Goal: Task Accomplishment & Management: Use online tool/utility

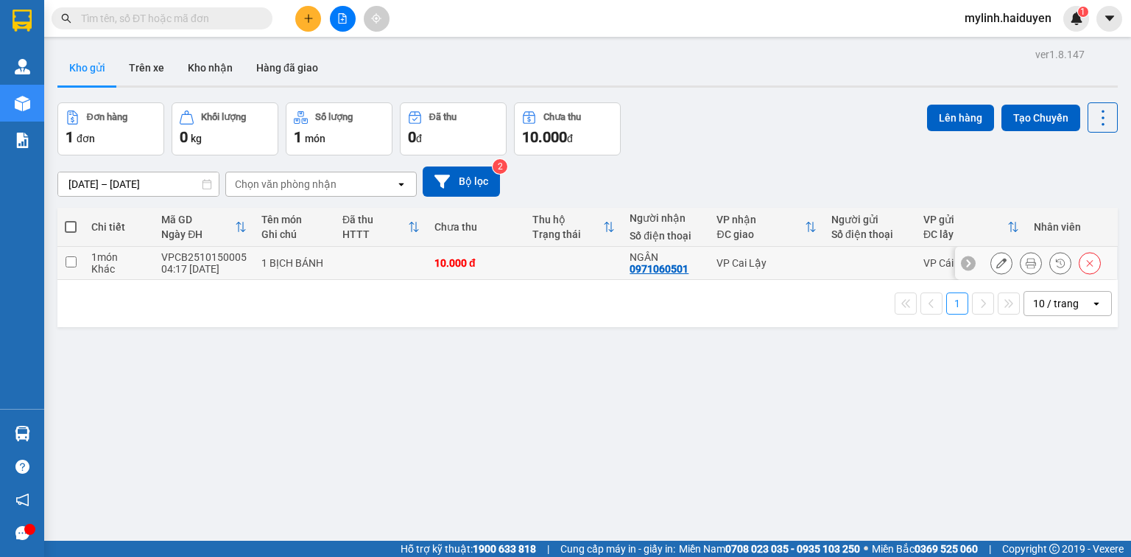
click at [68, 262] on input "checkbox" at bounding box center [71, 261] width 11 height 11
checkbox input "true"
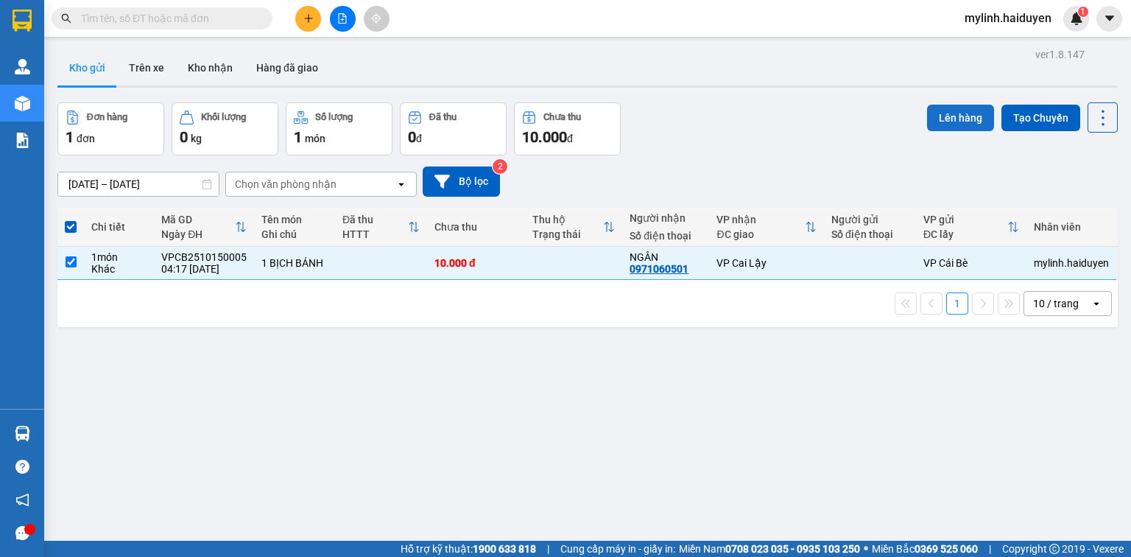
click at [966, 116] on button "Lên hàng" at bounding box center [960, 118] width 67 height 27
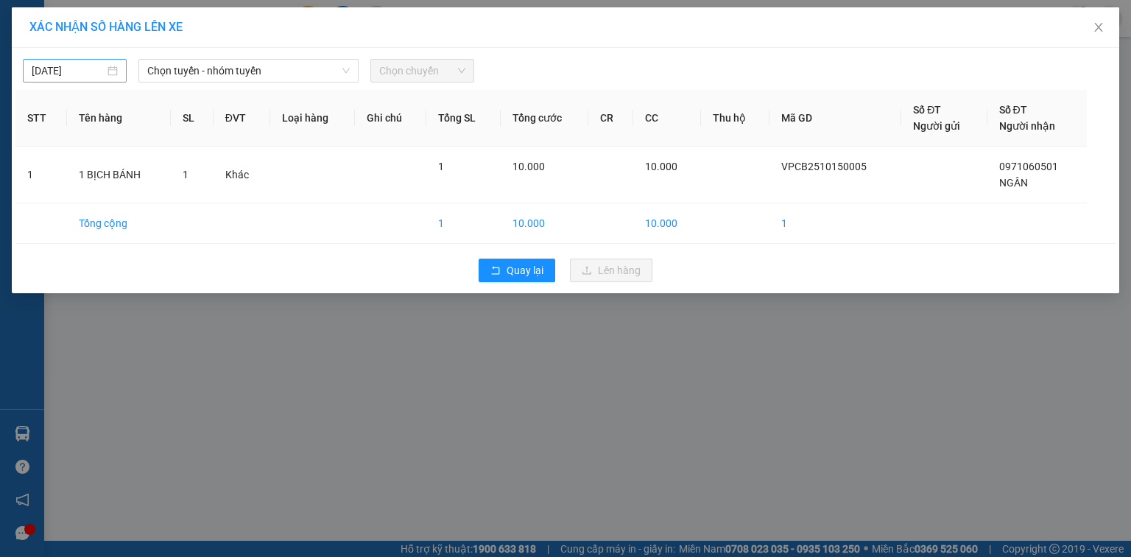
click at [88, 68] on input "[DATE]" at bounding box center [68, 71] width 73 height 16
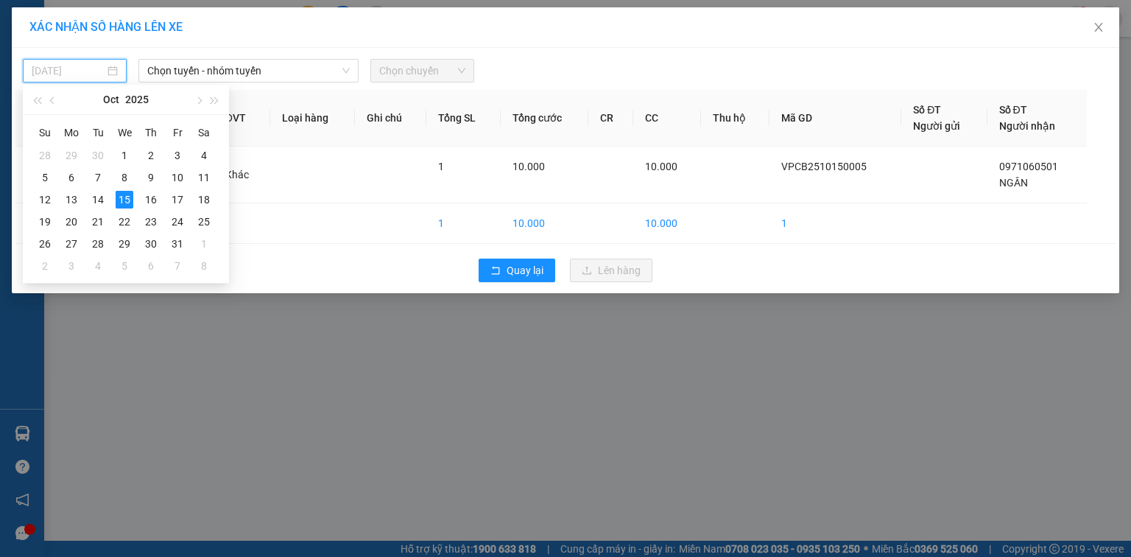
type input "[DATE]"
click at [121, 200] on div "15" at bounding box center [125, 200] width 18 height 18
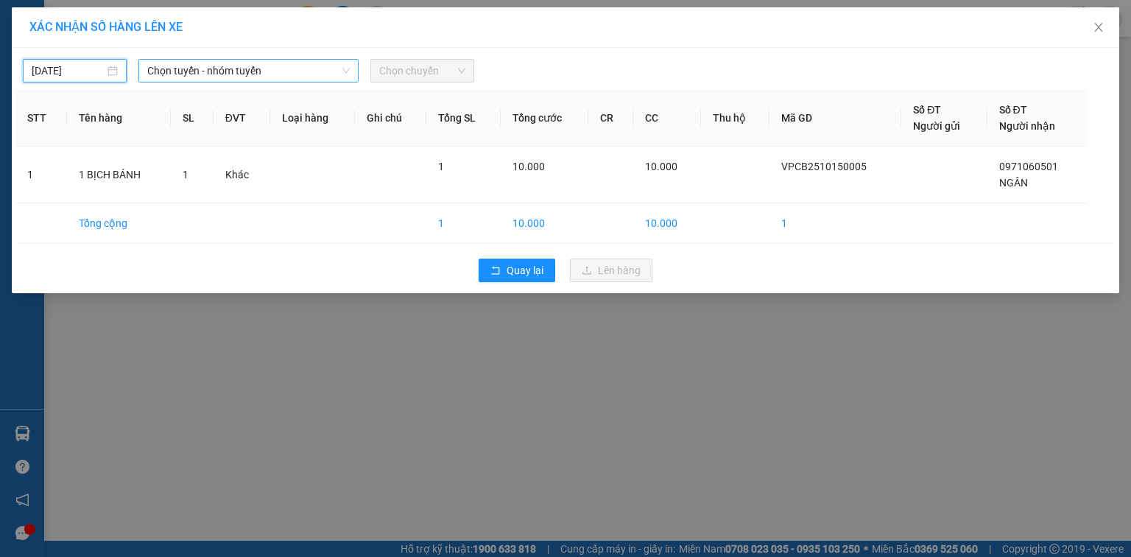
drag, startPoint x: 194, startPoint y: 72, endPoint x: 191, endPoint y: 82, distance: 10.7
click at [194, 74] on span "Chọn tuyến - nhóm tuyến" at bounding box center [248, 71] width 202 height 22
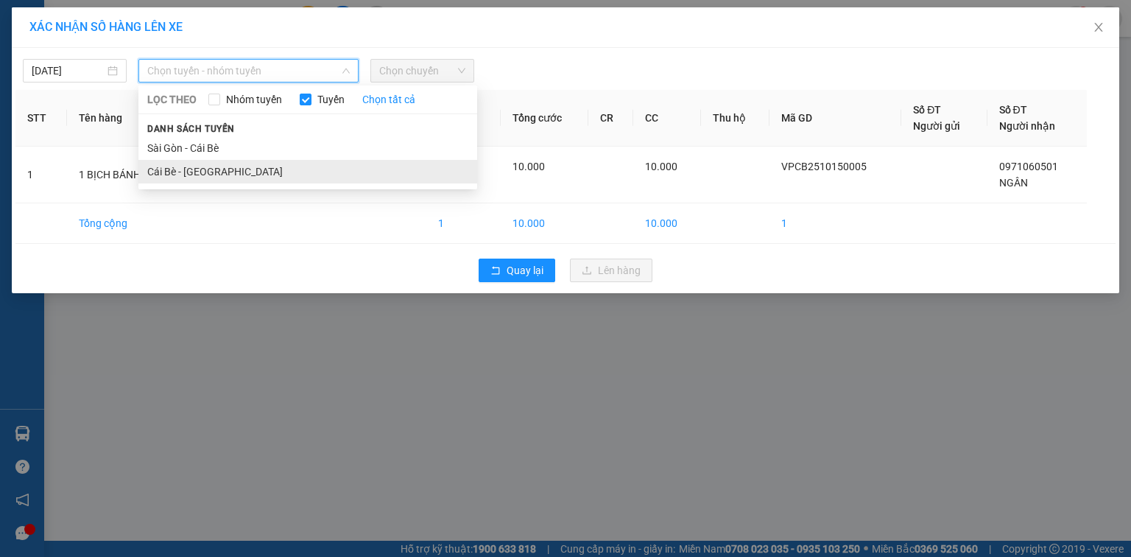
click at [178, 174] on li "Cái Bè - [GEOGRAPHIC_DATA]" at bounding box center [307, 172] width 339 height 24
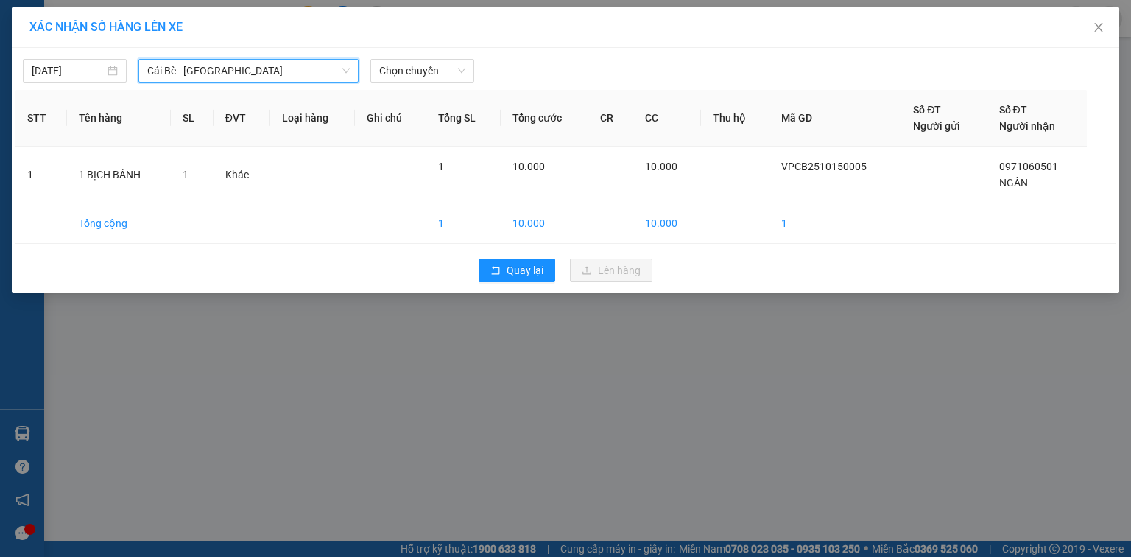
drag, startPoint x: 416, startPoint y: 71, endPoint x: 424, endPoint y: 83, distance: 14.3
click at [418, 74] on span "Chọn chuyến" at bounding box center [422, 71] width 86 height 22
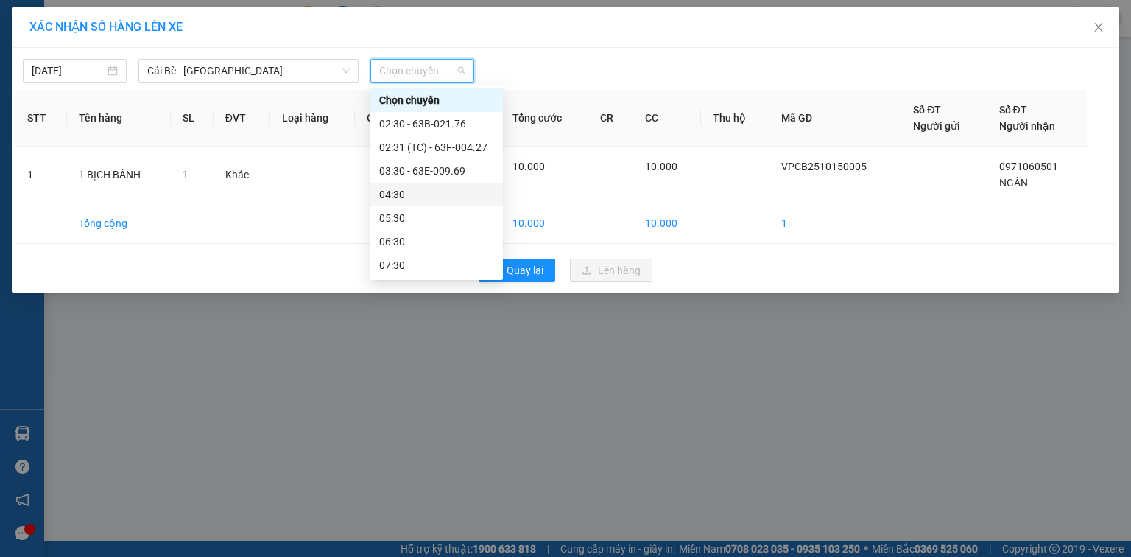
click at [412, 188] on div "04:30" at bounding box center [436, 194] width 115 height 16
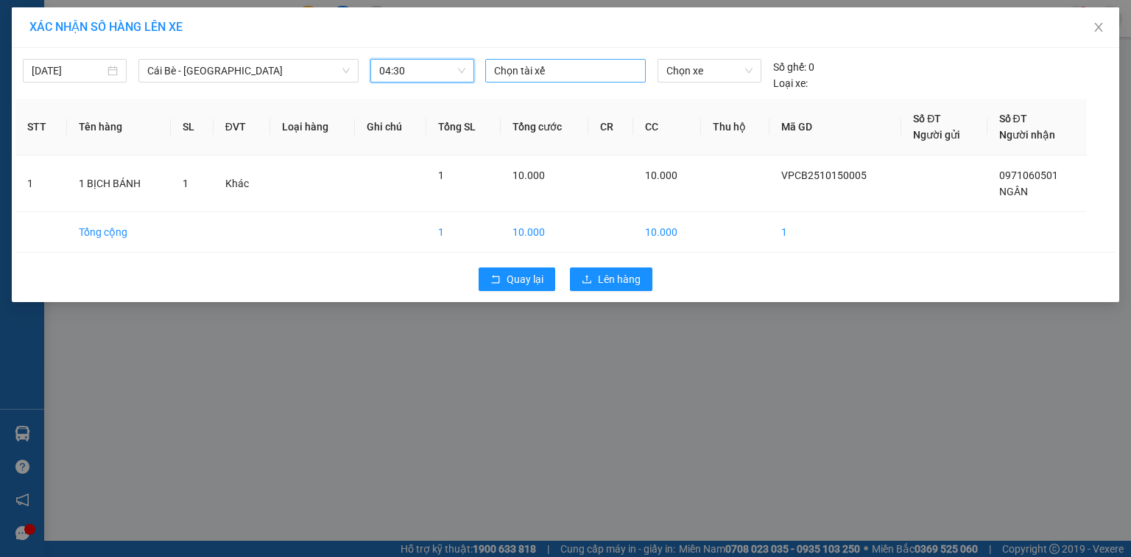
click at [559, 73] on div at bounding box center [565, 71] width 153 height 18
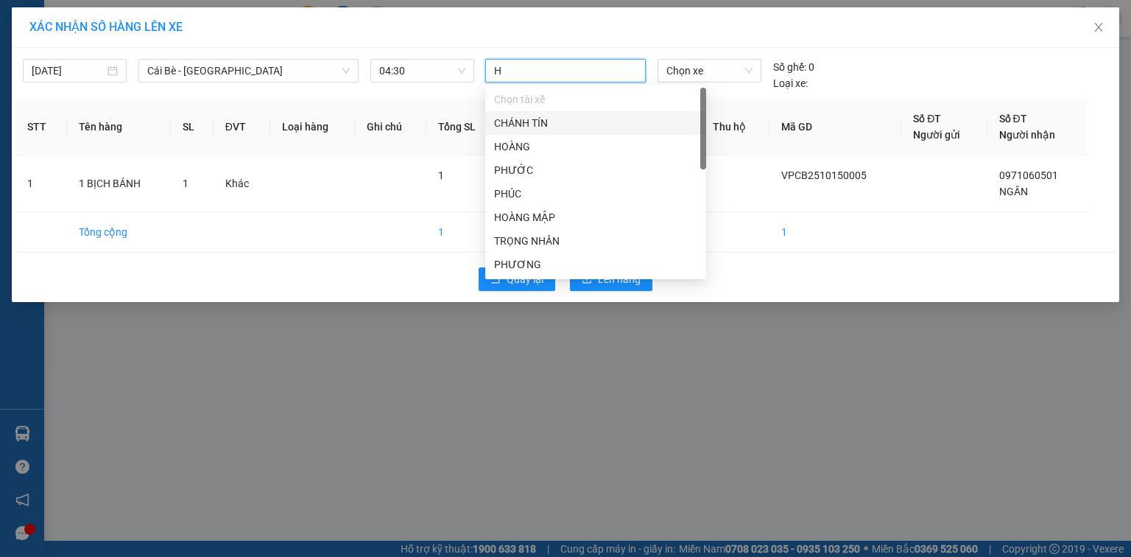
type input "HO"
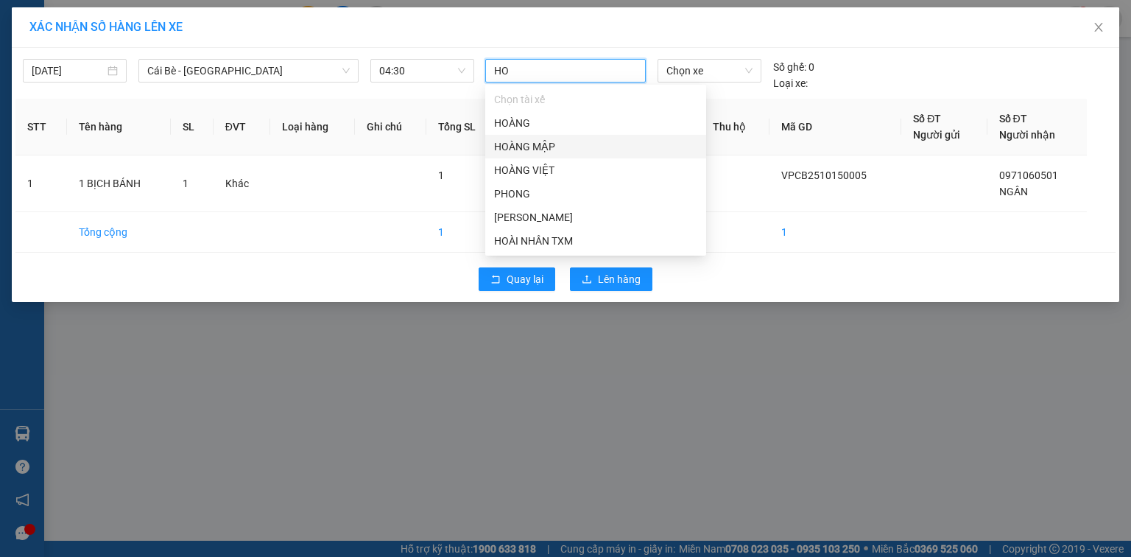
click at [552, 141] on div "HOÀNG MẬP" at bounding box center [595, 146] width 203 height 16
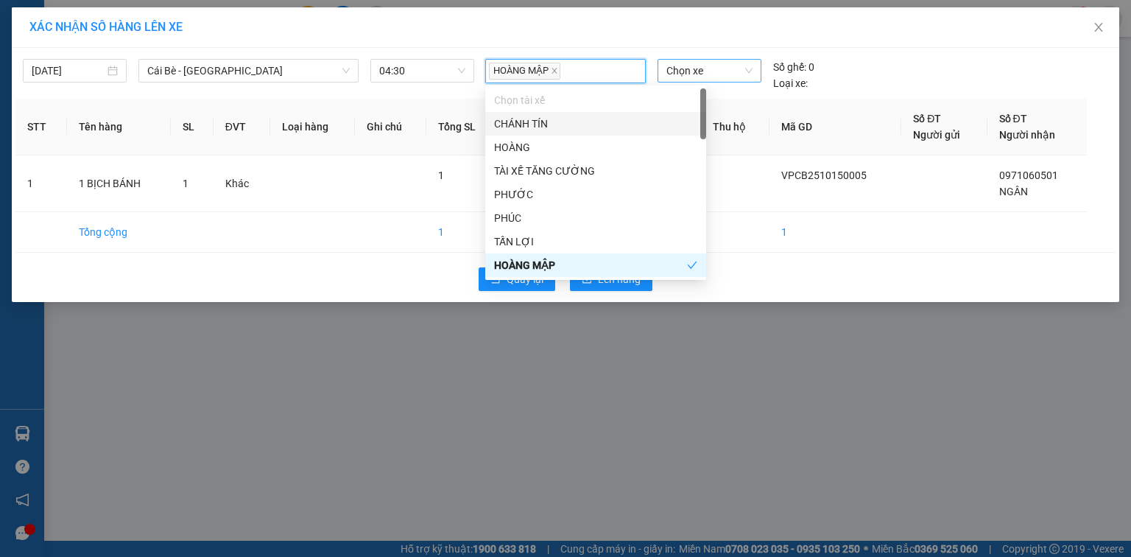
click at [707, 71] on span "Chọn xe" at bounding box center [708, 71] width 85 height 22
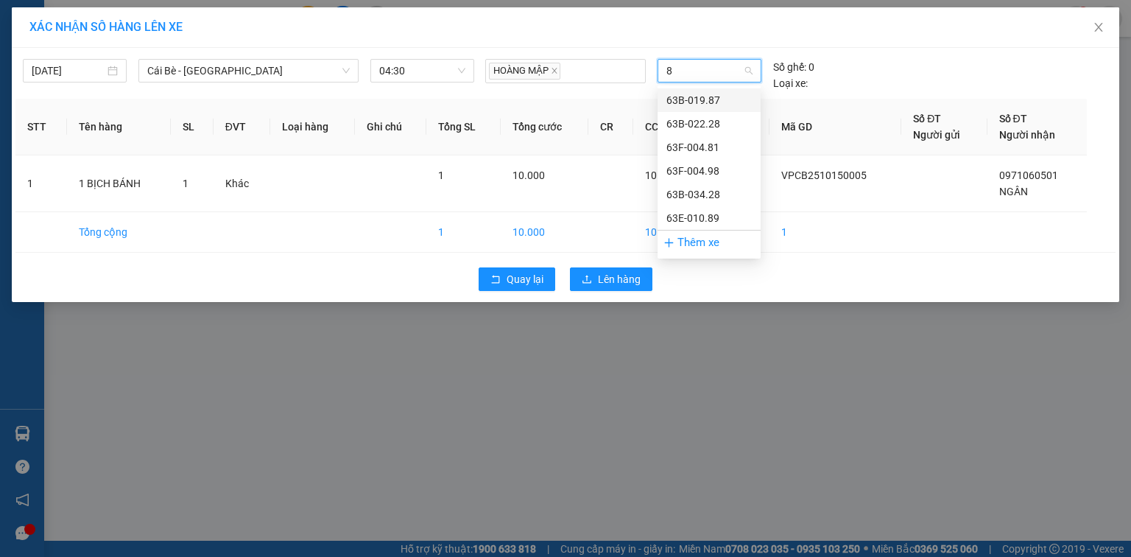
type input "81"
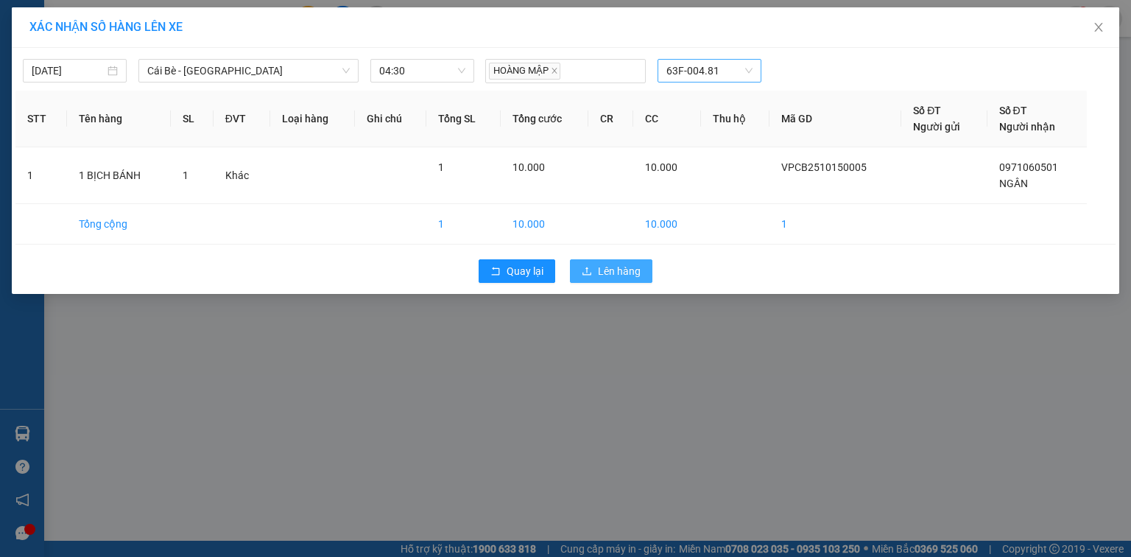
click at [647, 262] on button "Lên hàng" at bounding box center [611, 271] width 82 height 24
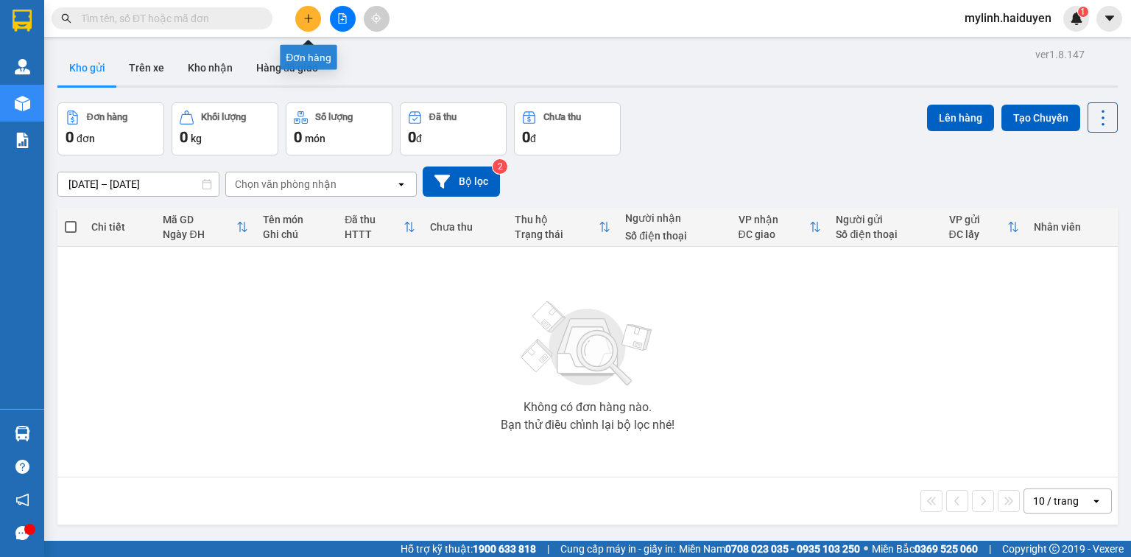
click at [306, 18] on icon "plus" at bounding box center [308, 18] width 10 height 10
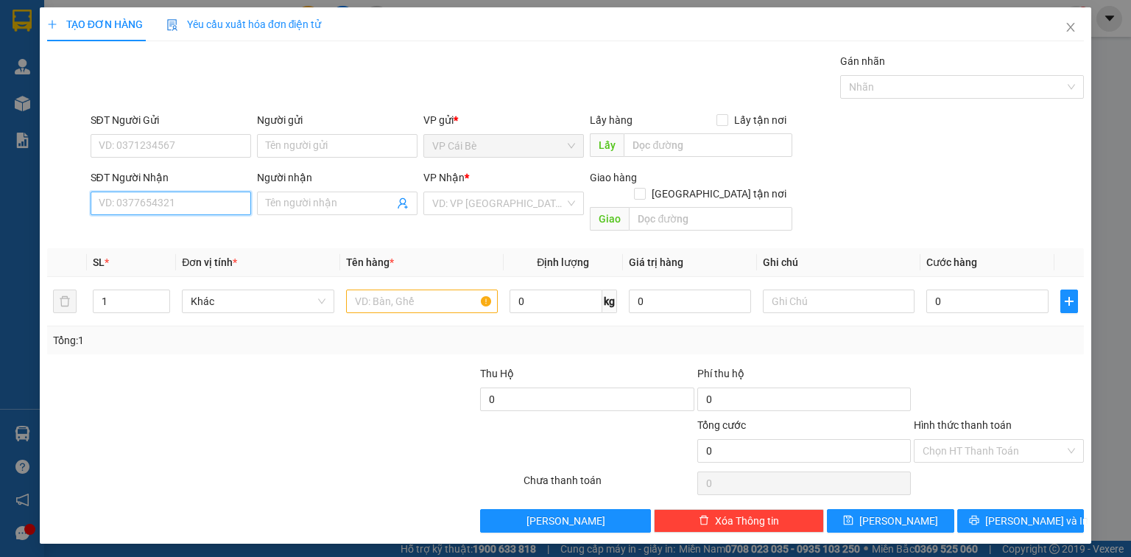
click at [213, 211] on input "SĐT Người Nhận" at bounding box center [171, 203] width 160 height 24
click at [206, 136] on input "SĐT Người Gửi" at bounding box center [171, 146] width 160 height 24
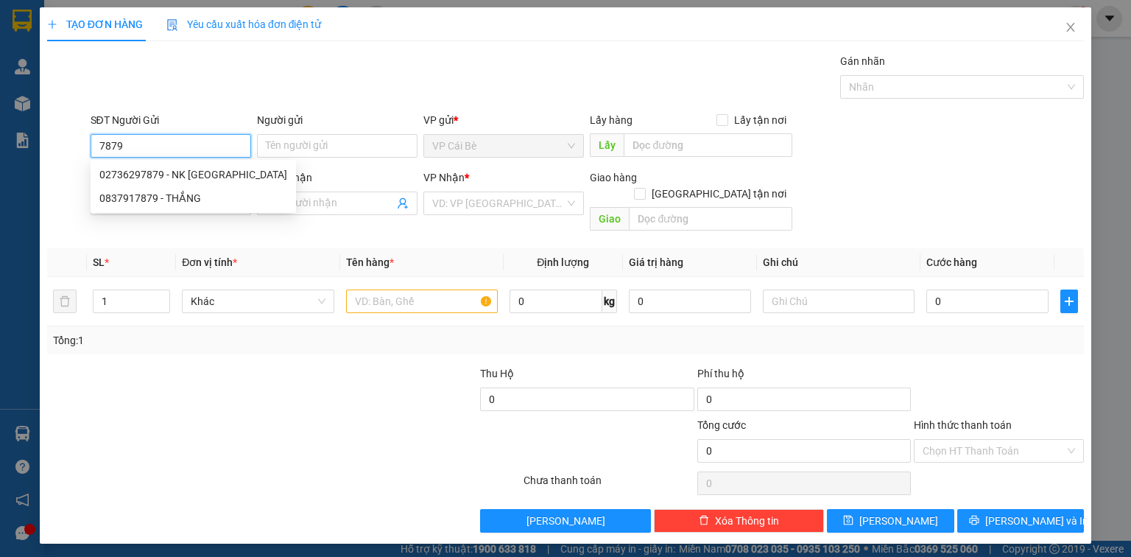
click at [197, 169] on div "02736297879 - NK SÀI GÒN" at bounding box center [193, 174] width 188 height 16
type input "02736297879"
type input "NK [GEOGRAPHIC_DATA]"
type input "0937040848"
type input "LABO [GEOGRAPHIC_DATA]"
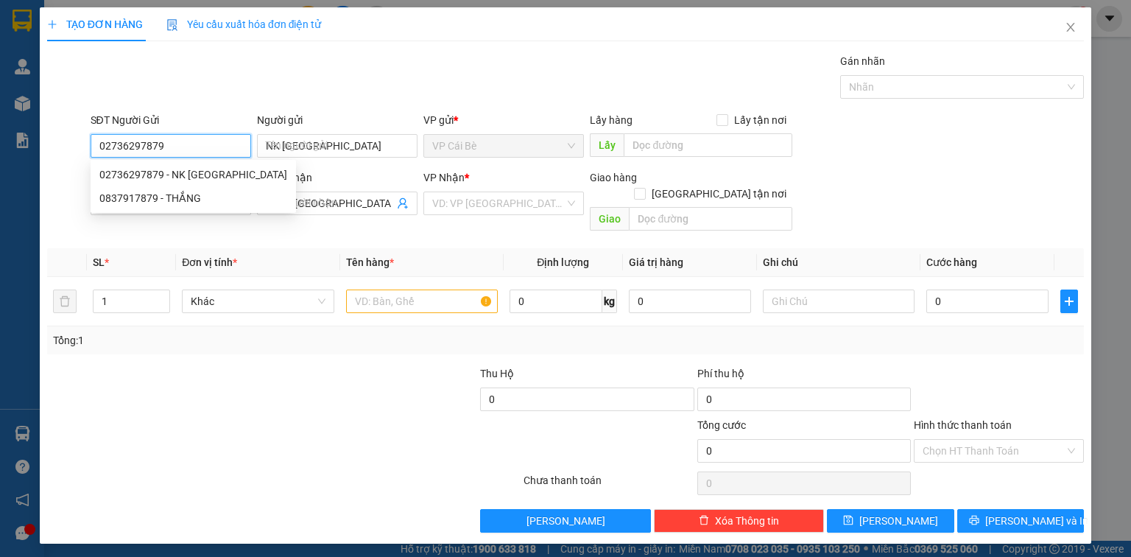
type input "20.000"
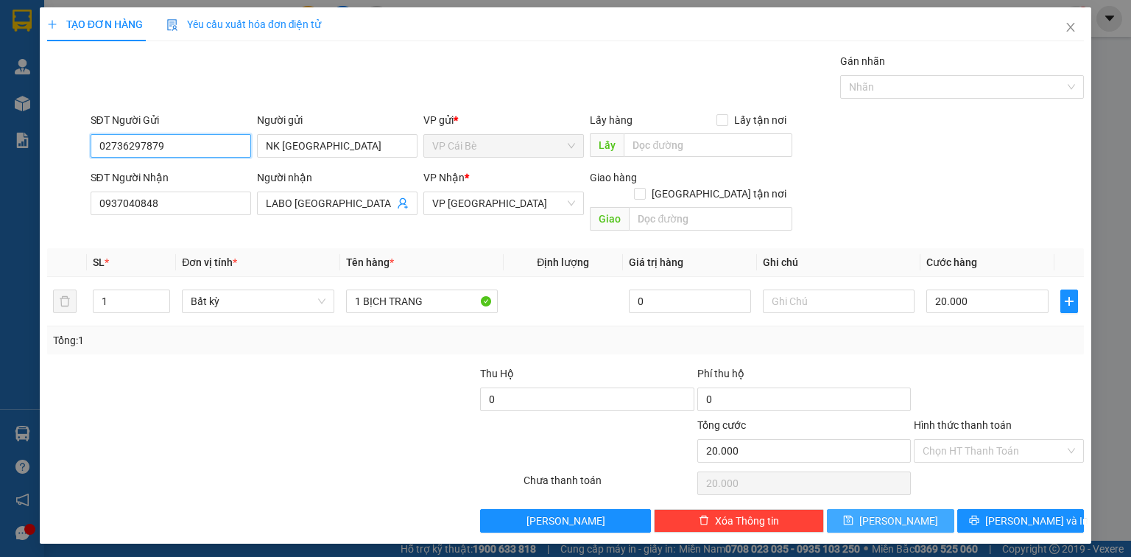
type input "02736297879"
click at [894, 512] on span "Lưu" at bounding box center [898, 520] width 79 height 16
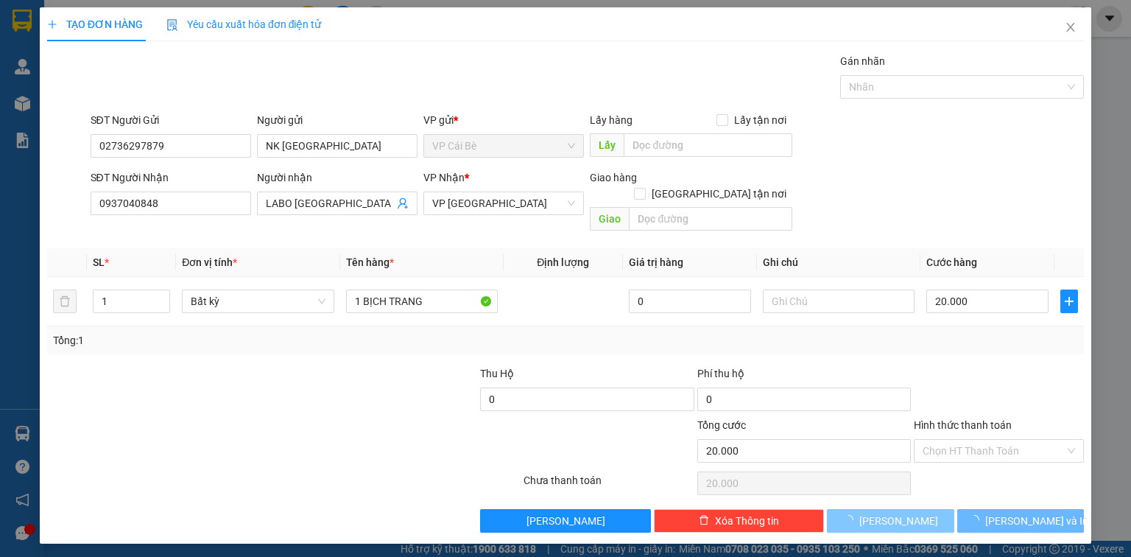
type input "0"
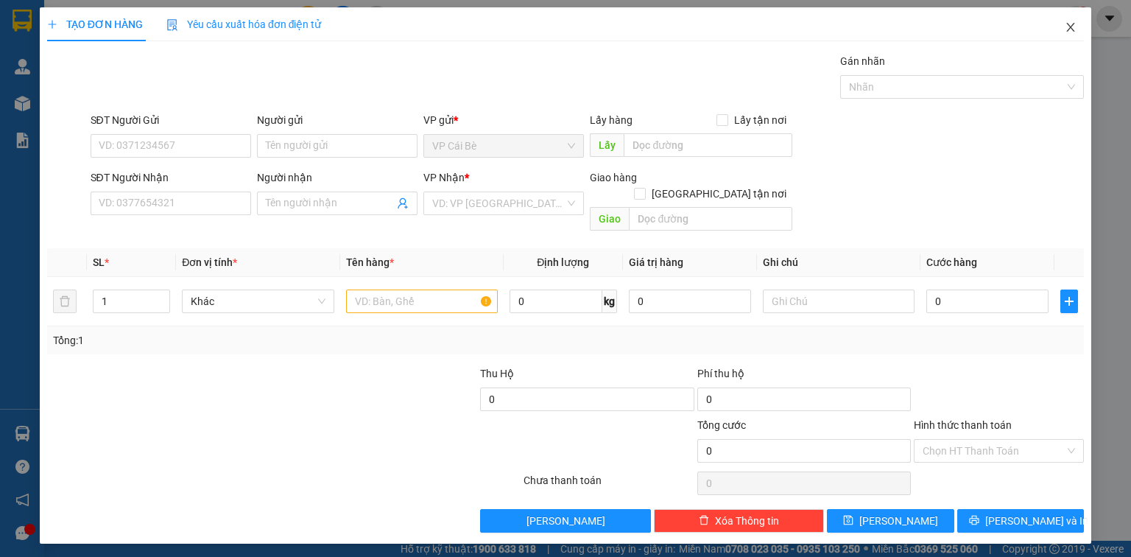
click at [1069, 24] on icon "close" at bounding box center [1070, 27] width 12 height 12
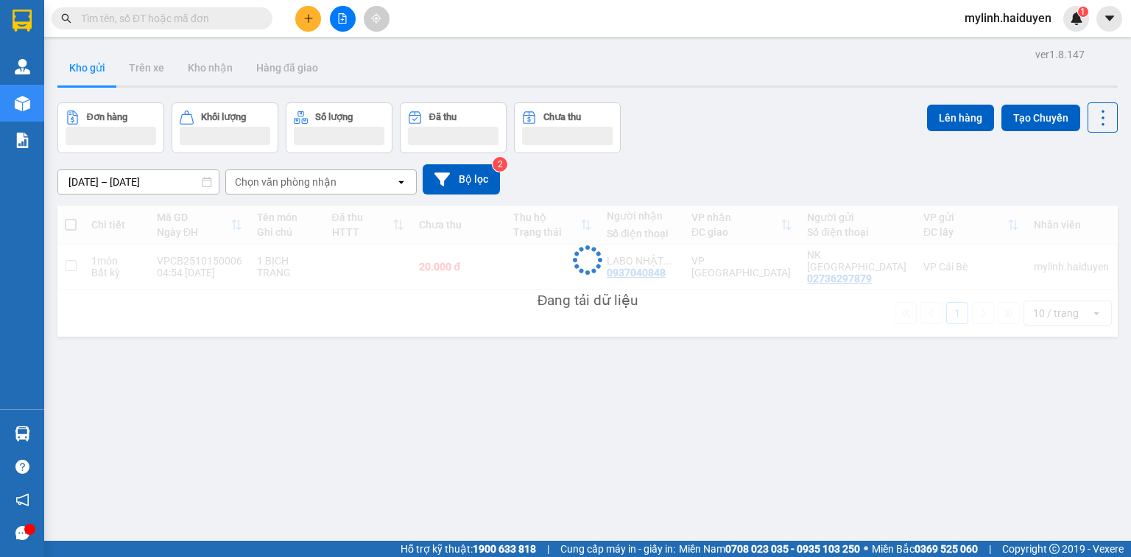
click at [219, 15] on input "text" at bounding box center [168, 18] width 174 height 16
click at [218, 15] on input "text" at bounding box center [168, 18] width 174 height 16
click at [219, 15] on input "text" at bounding box center [168, 18] width 174 height 16
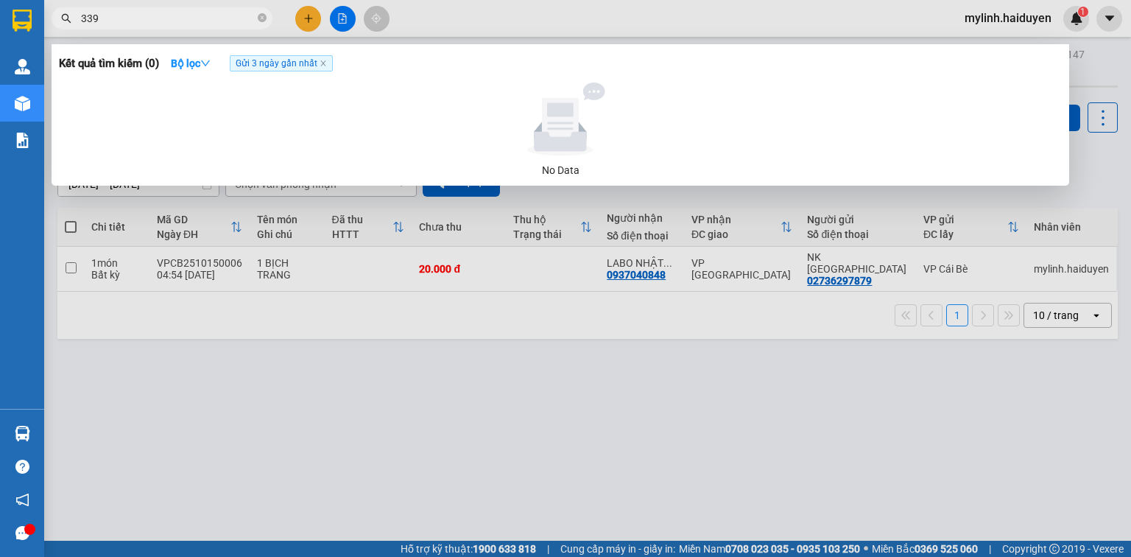
type input "3394"
click at [263, 17] on icon "close-circle" at bounding box center [262, 17] width 9 height 9
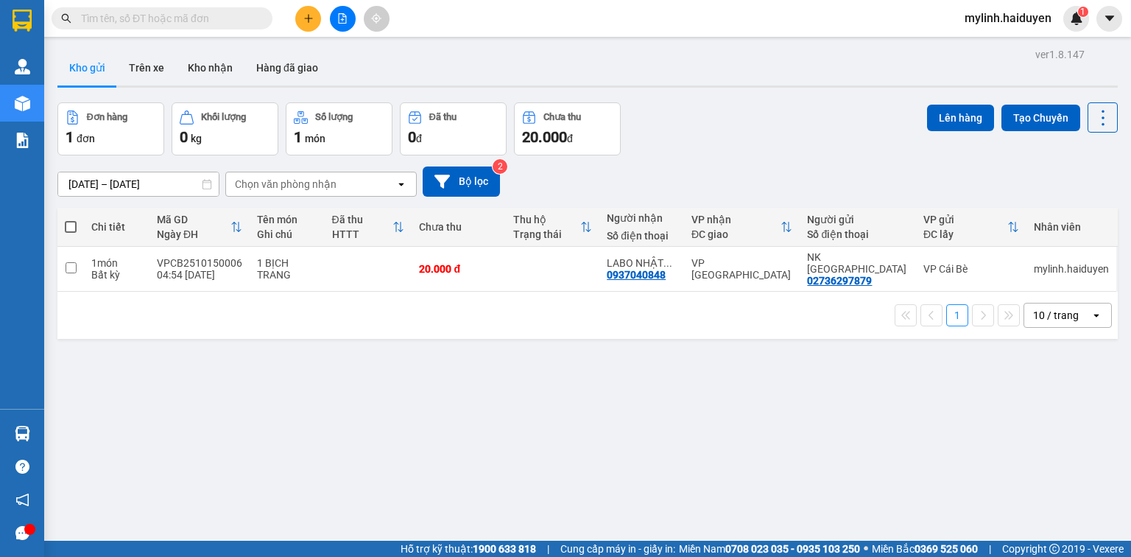
click at [174, 18] on input "text" at bounding box center [168, 18] width 174 height 16
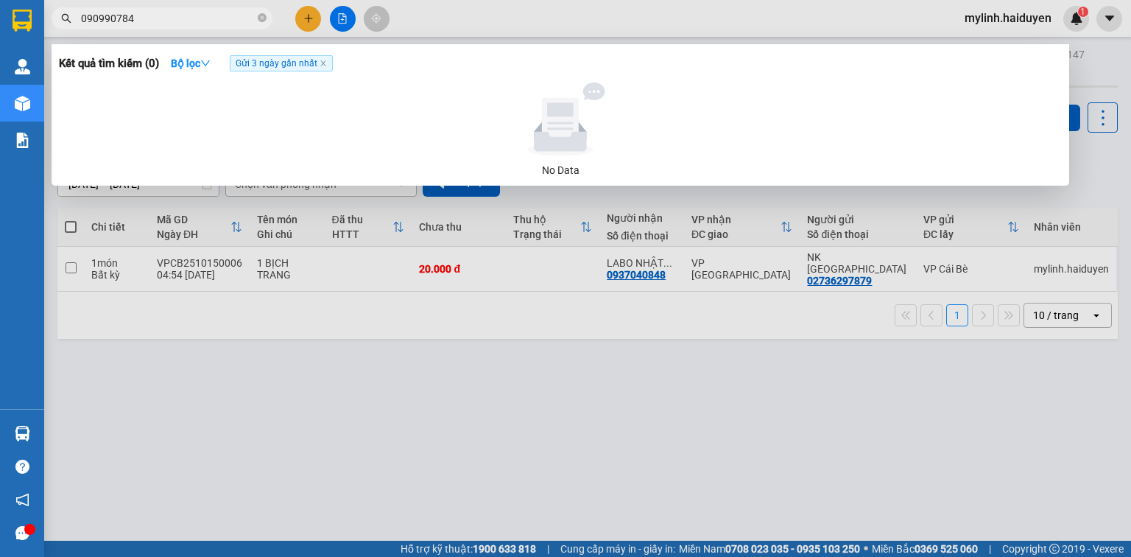
type input "0909907844"
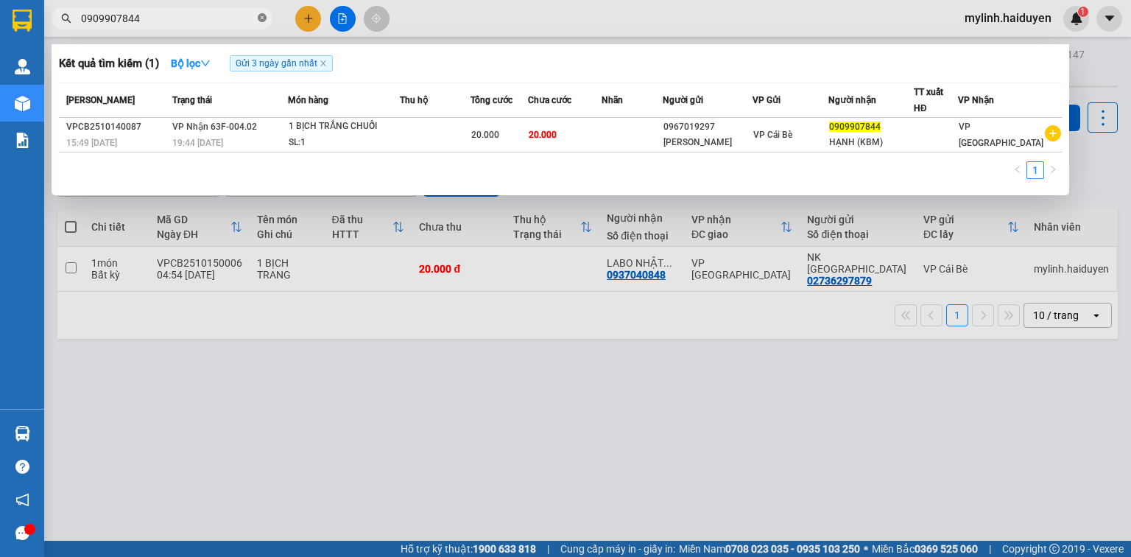
click at [260, 18] on icon "close-circle" at bounding box center [262, 17] width 9 height 9
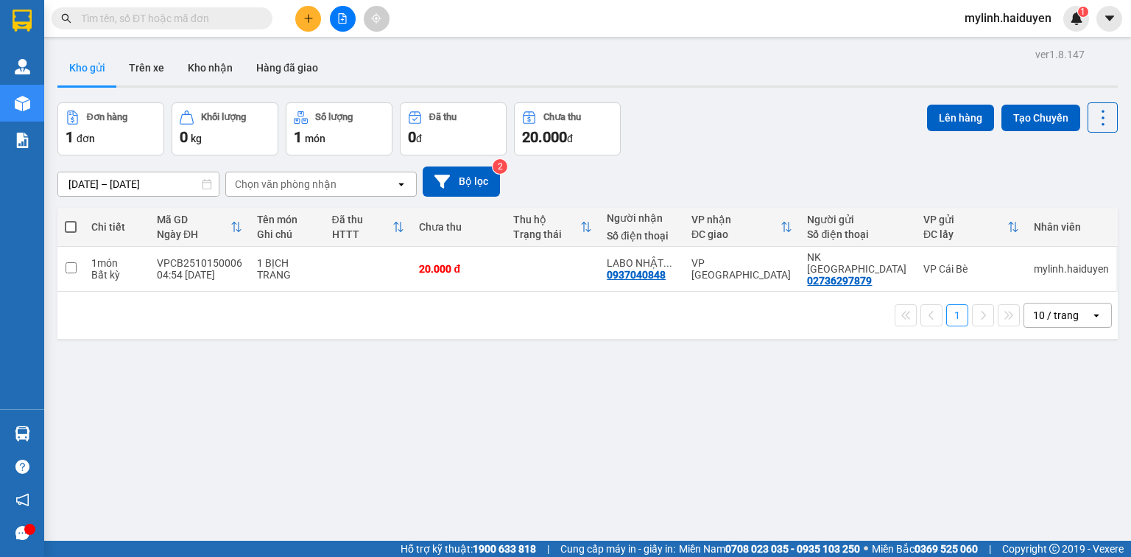
click at [68, 229] on span at bounding box center [71, 227] width 12 height 12
click at [71, 219] on input "checkbox" at bounding box center [71, 219] width 0 height 0
checkbox input "true"
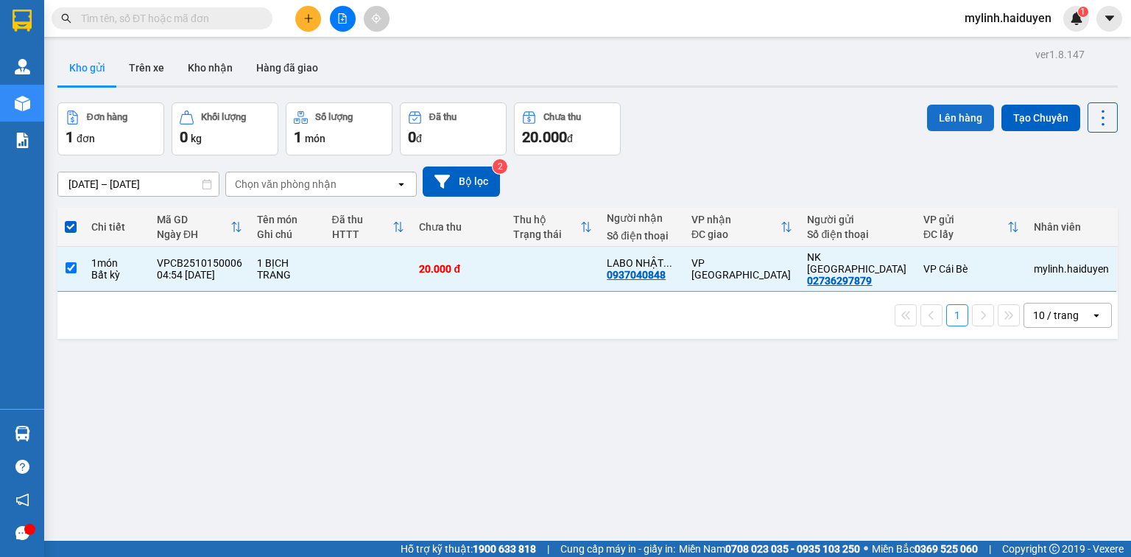
click at [942, 118] on button "Lên hàng" at bounding box center [960, 118] width 67 height 27
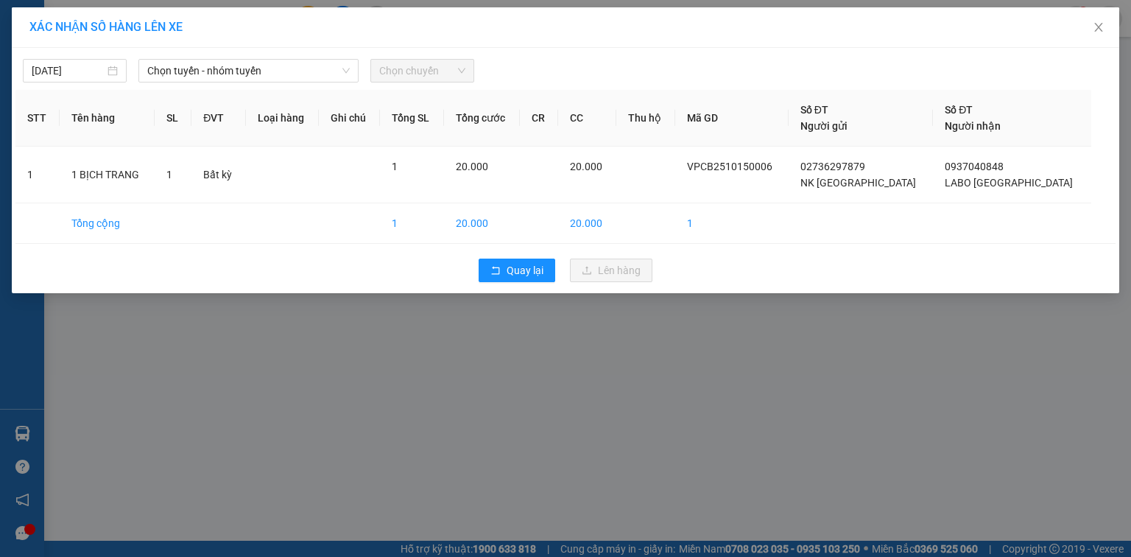
drag, startPoint x: 190, startPoint y: 69, endPoint x: 188, endPoint y: 83, distance: 14.1
click at [188, 83] on div "[DATE] Chọn tuyến - nhóm tuyến Chọn chuyến STT Tên hàng SL ĐVT Loại hàng Ghi ch…" at bounding box center [565, 170] width 1107 height 245
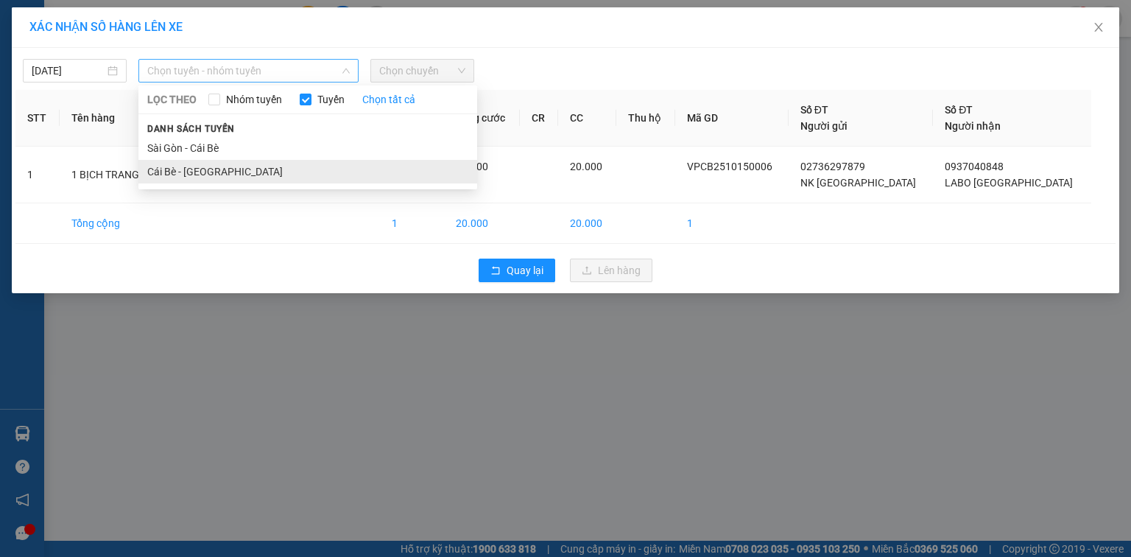
click at [186, 166] on li "Cái Bè - [GEOGRAPHIC_DATA]" at bounding box center [307, 172] width 339 height 24
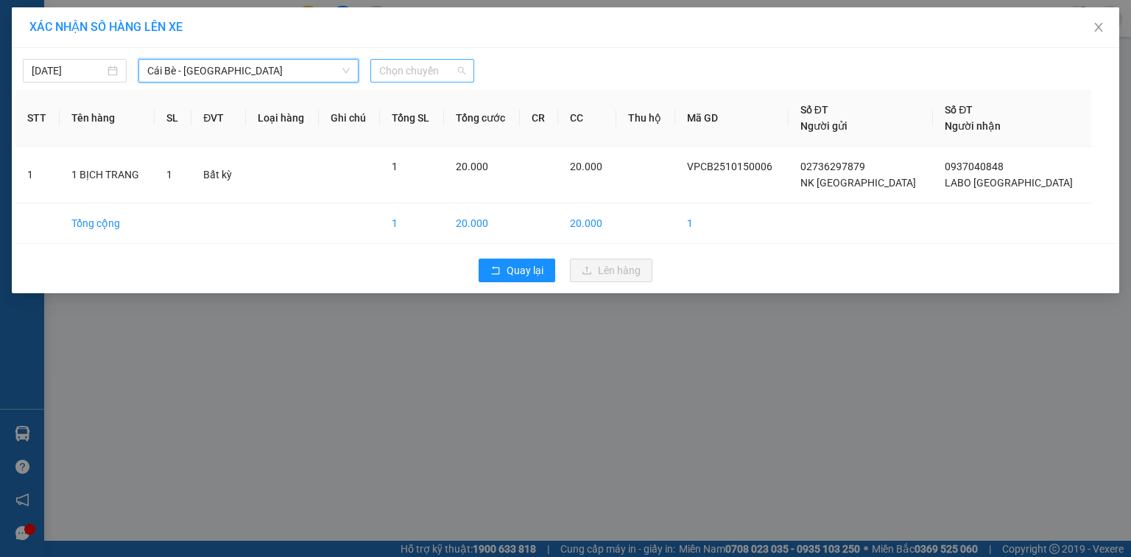
click at [415, 69] on span "Chọn chuyến" at bounding box center [422, 71] width 86 height 22
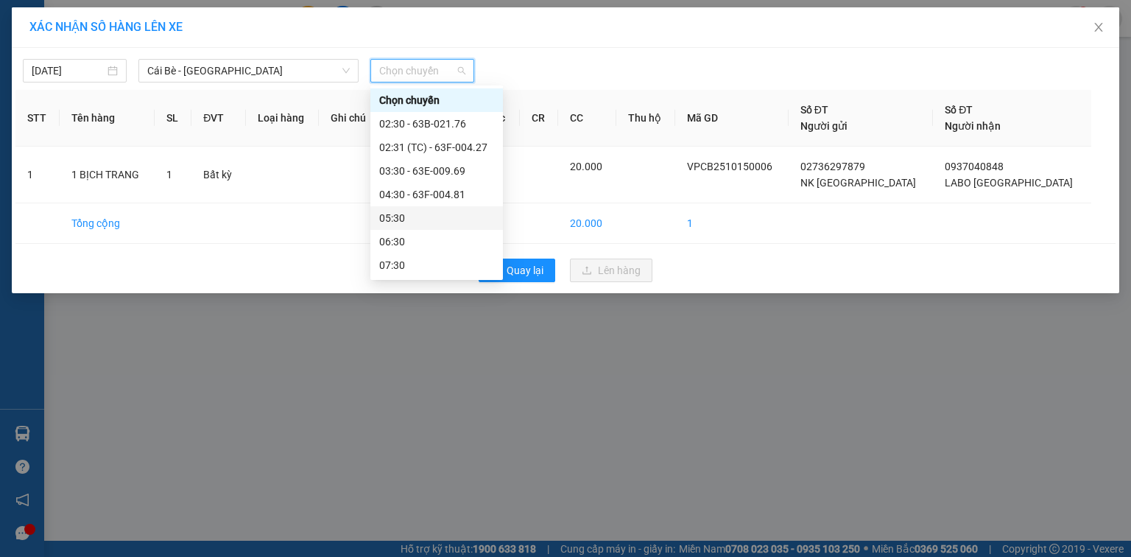
click at [439, 224] on div "05:30" at bounding box center [436, 218] width 115 height 16
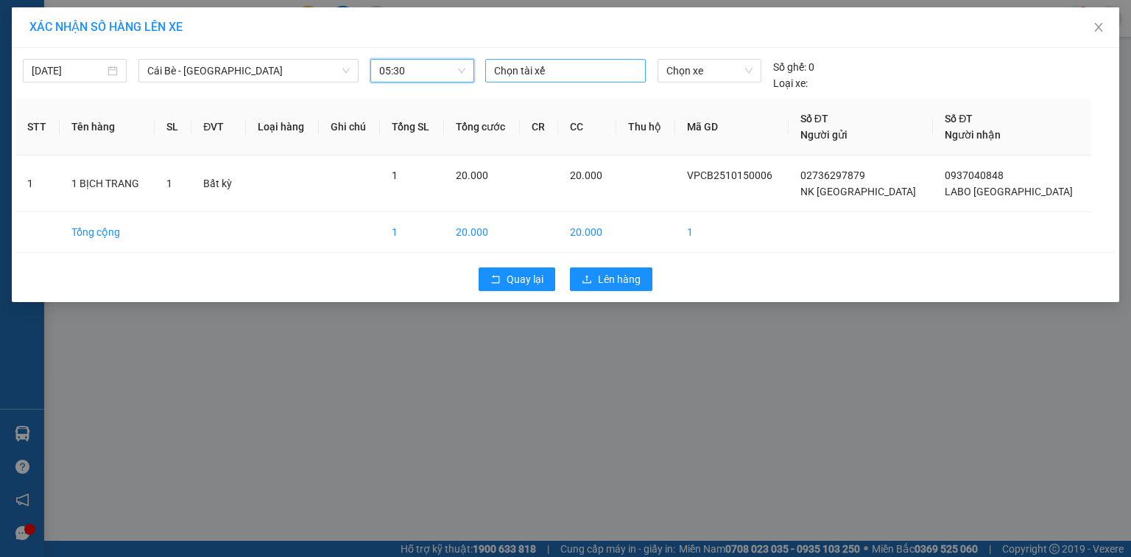
click at [564, 68] on div at bounding box center [565, 71] width 153 height 18
type input "SON"
click at [542, 101] on div "SƠN" at bounding box center [595, 99] width 203 height 16
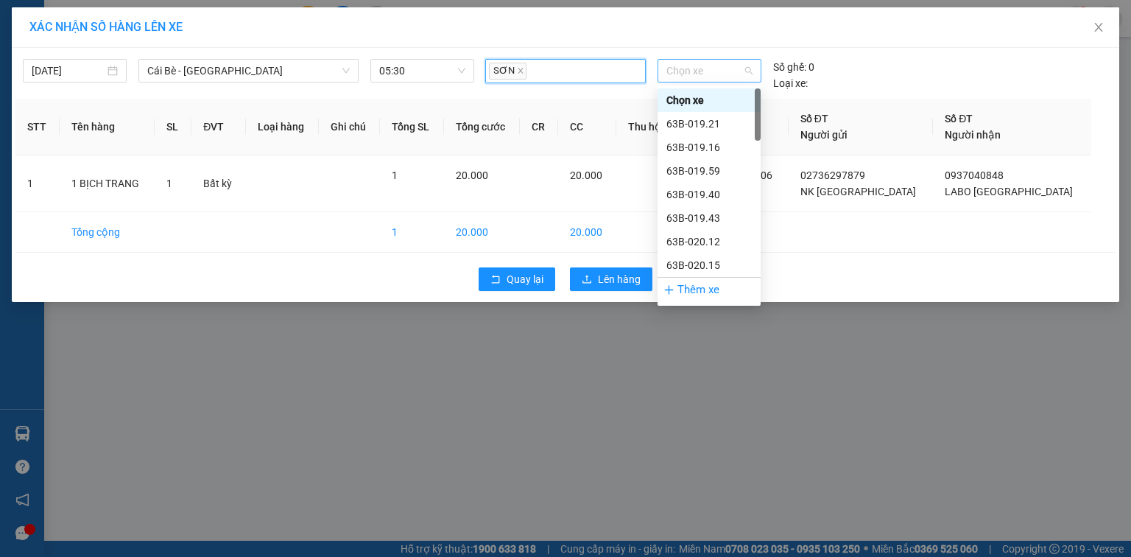
click at [700, 74] on span "Chọn xe" at bounding box center [708, 71] width 85 height 22
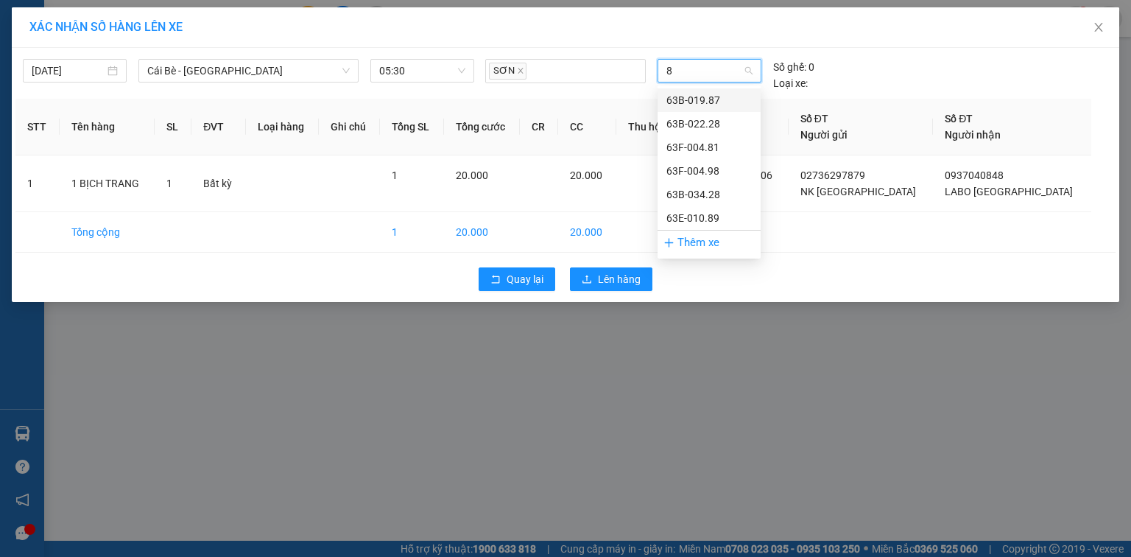
type input "81"
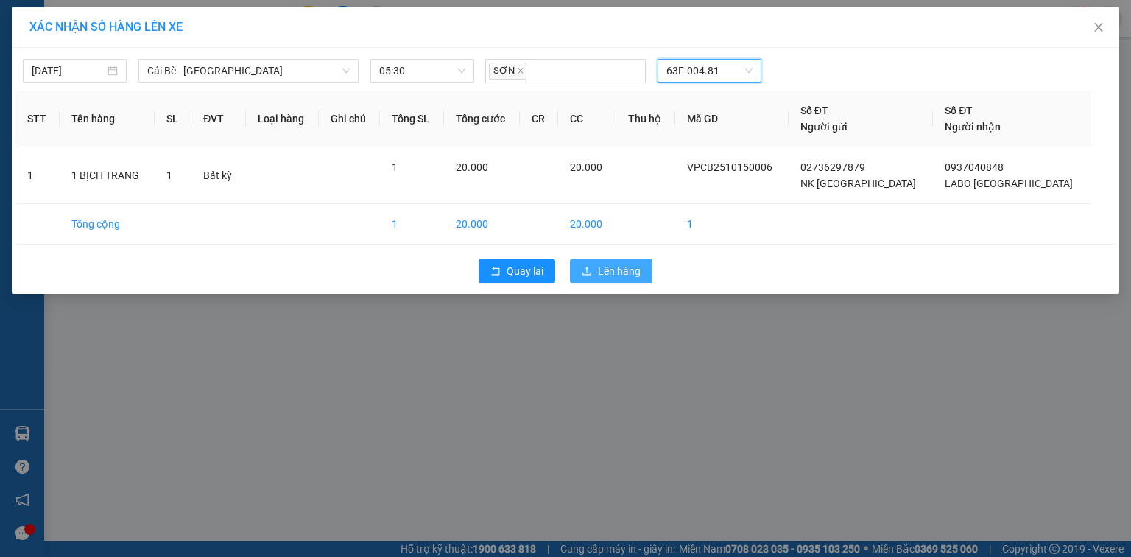
click at [616, 270] on span "Lên hàng" at bounding box center [619, 271] width 43 height 16
